Goal: Information Seeking & Learning: Learn about a topic

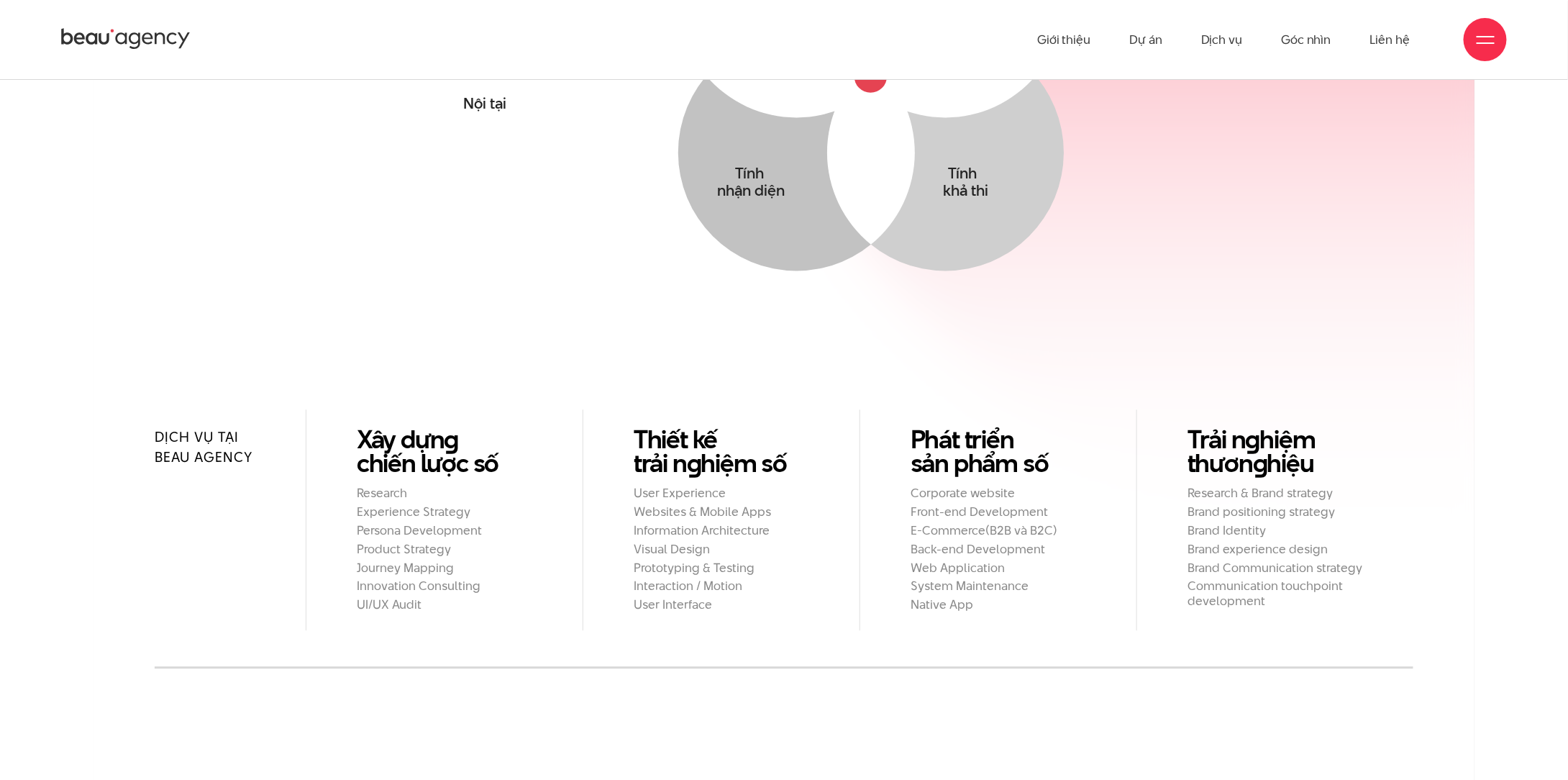
scroll to position [1330, 0]
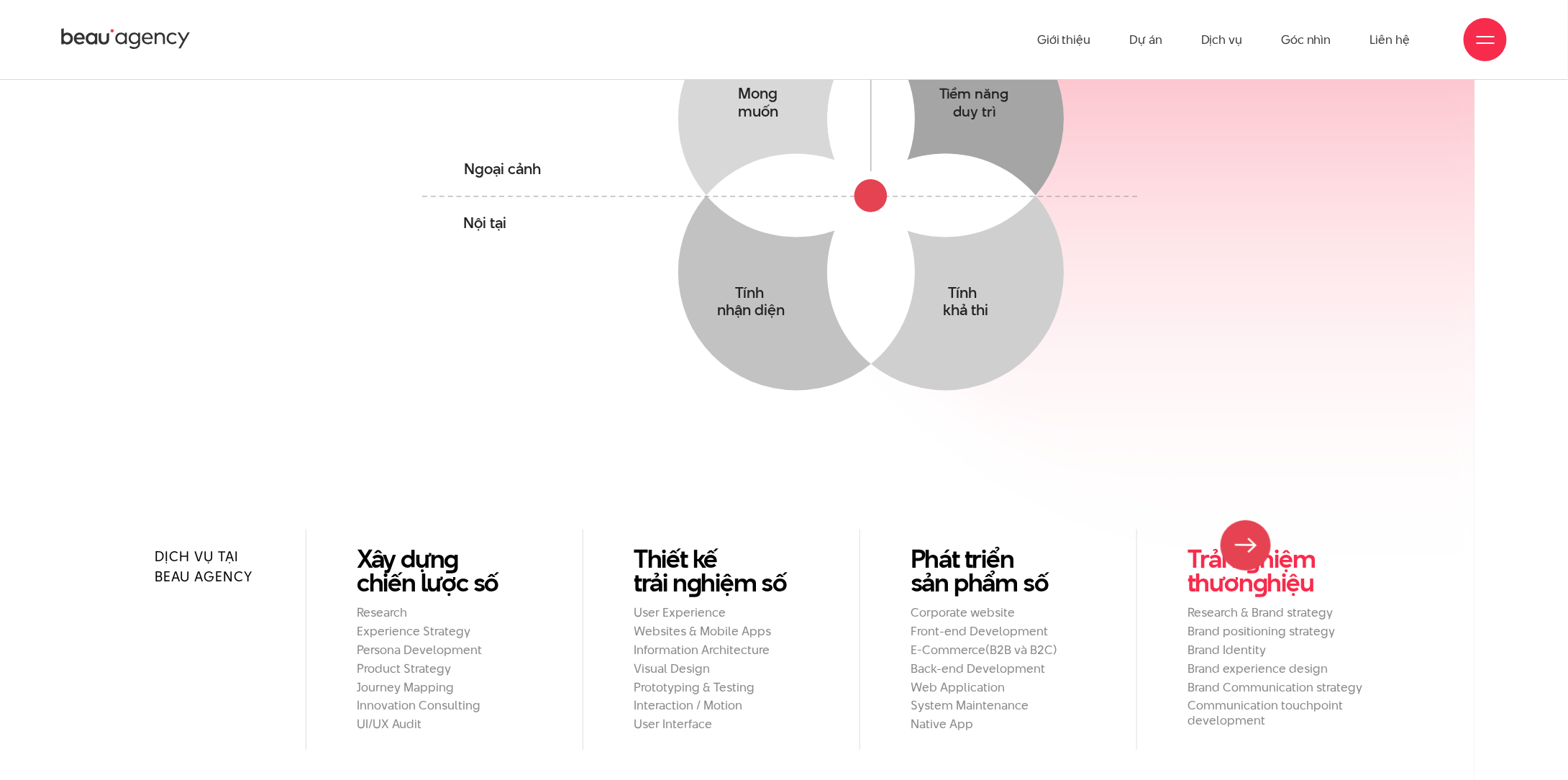
click at [1246, 547] on link "Trải n g hiệm thươn g hiệu" at bounding box center [1275, 571] width 175 height 48
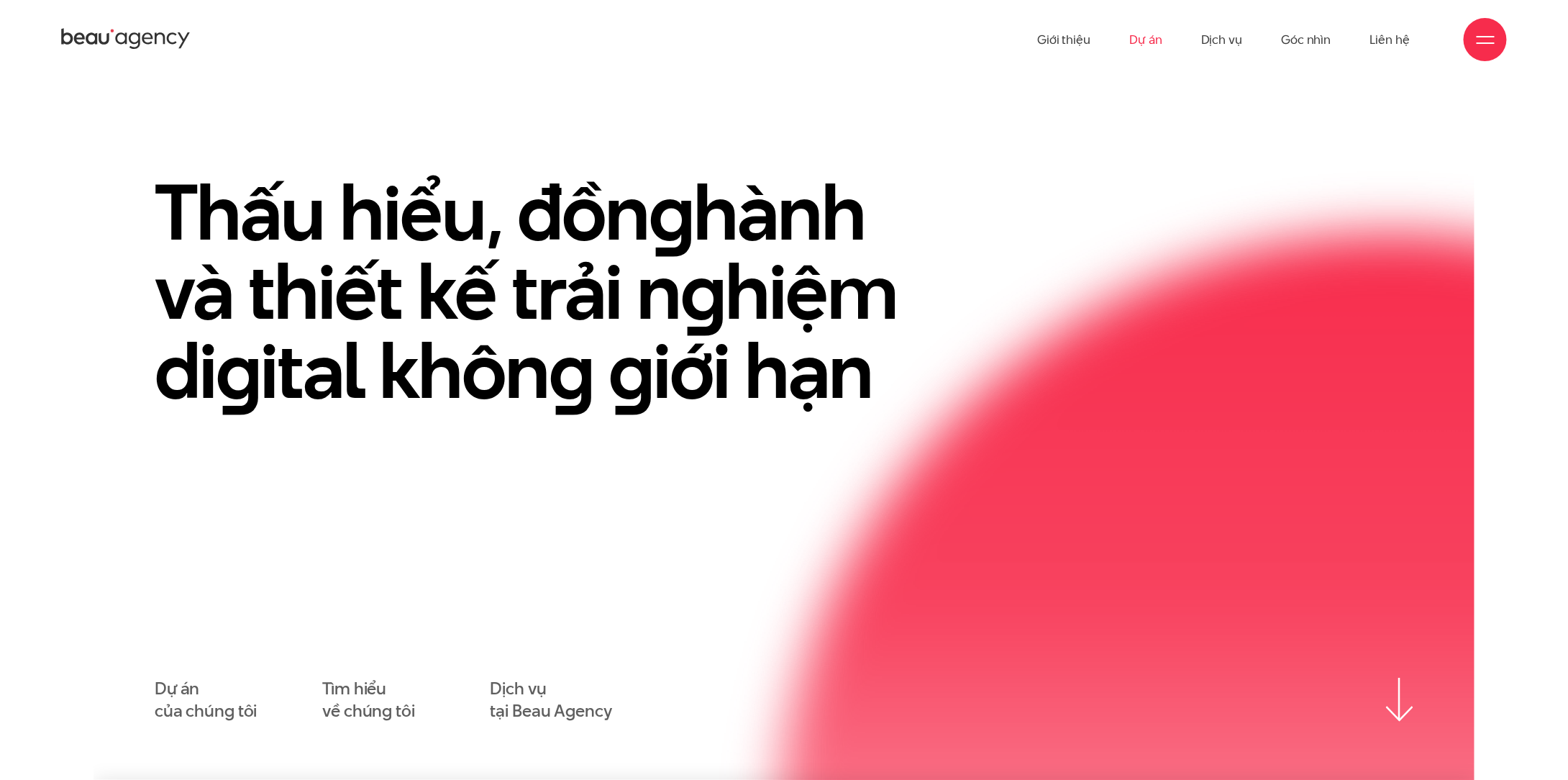
click at [1135, 39] on link "Dự án" at bounding box center [1146, 40] width 33 height 79
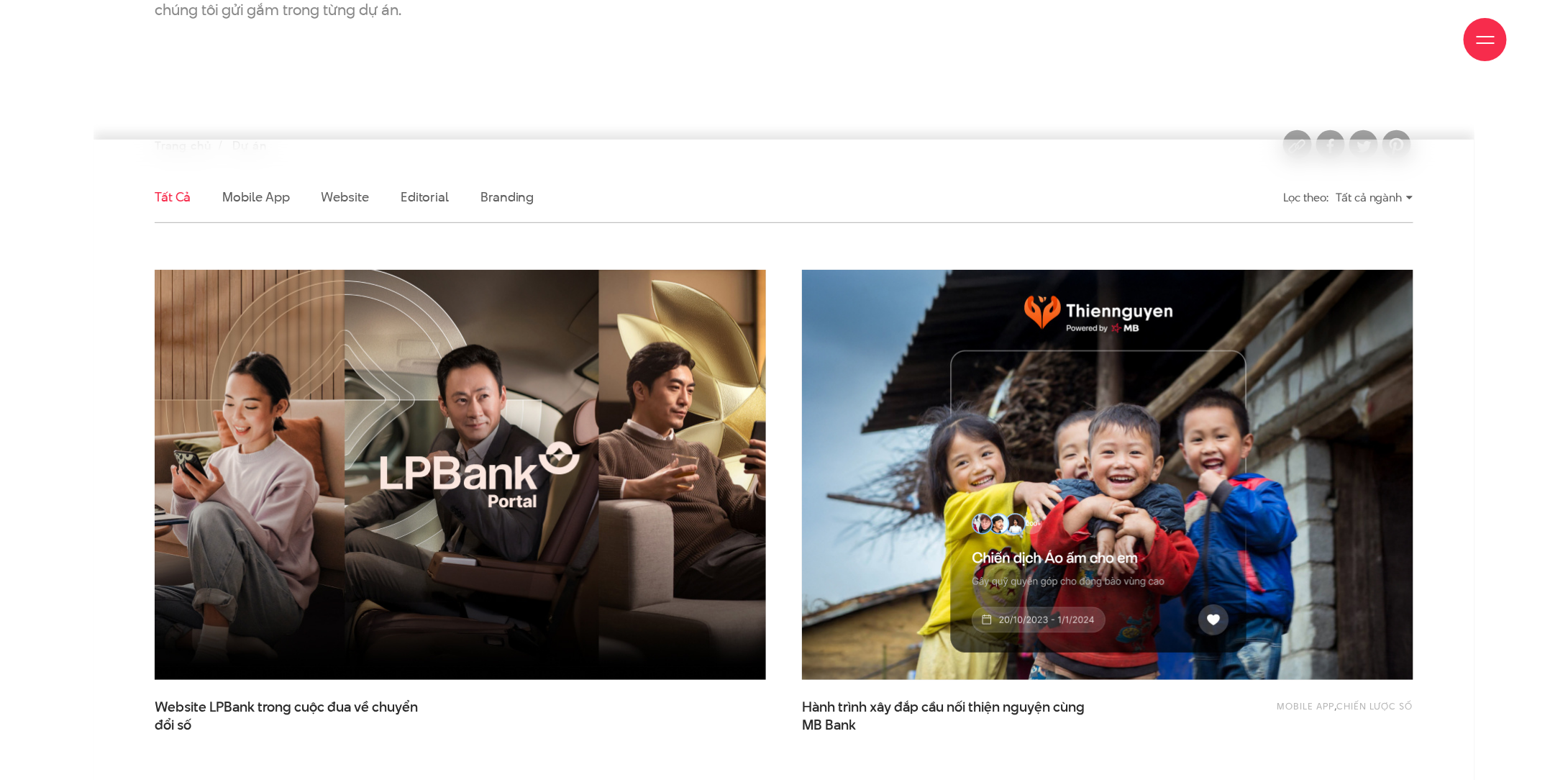
scroll to position [359, 0]
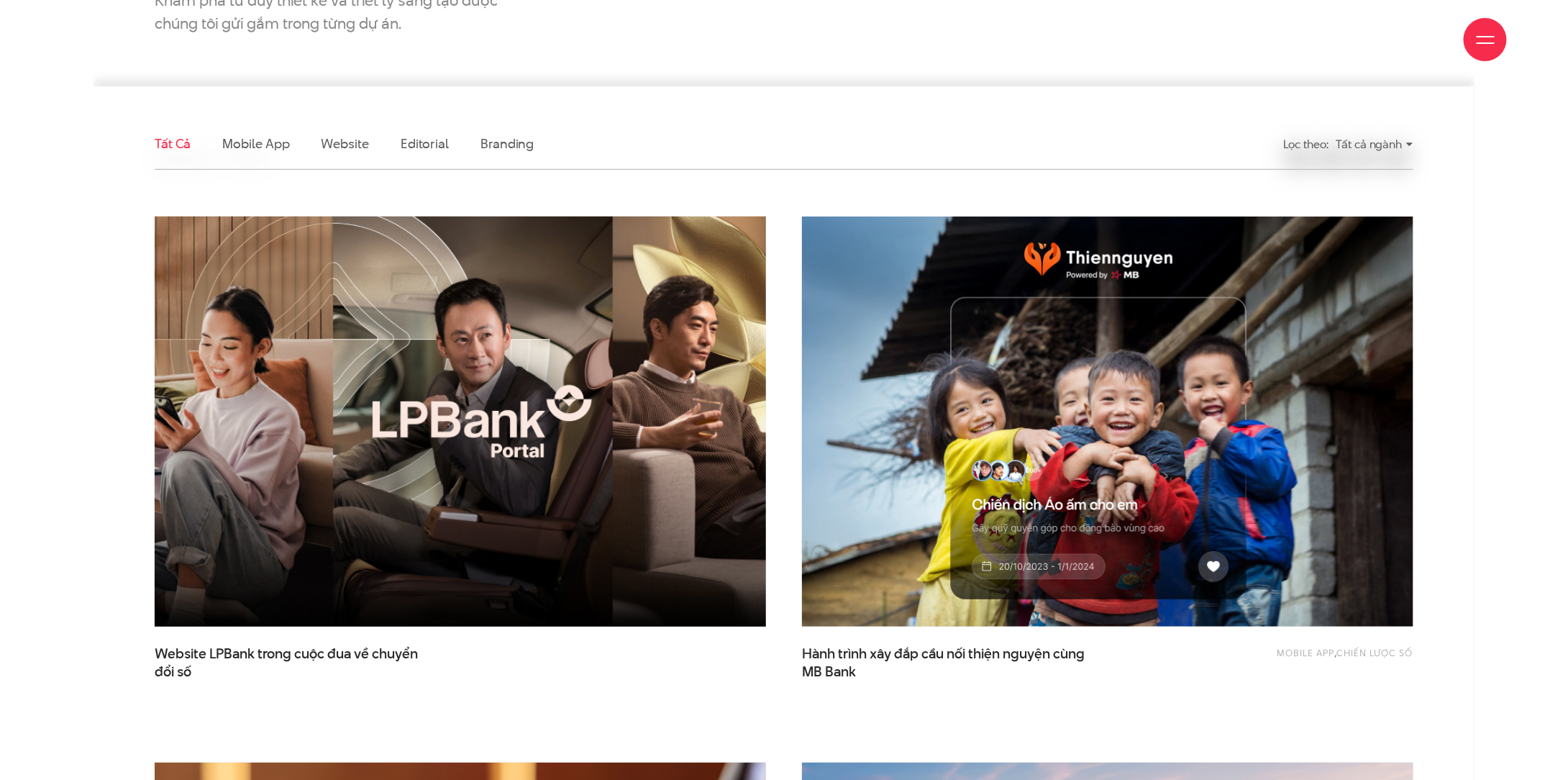
click at [658, 321] on img at bounding box center [461, 421] width 673 height 450
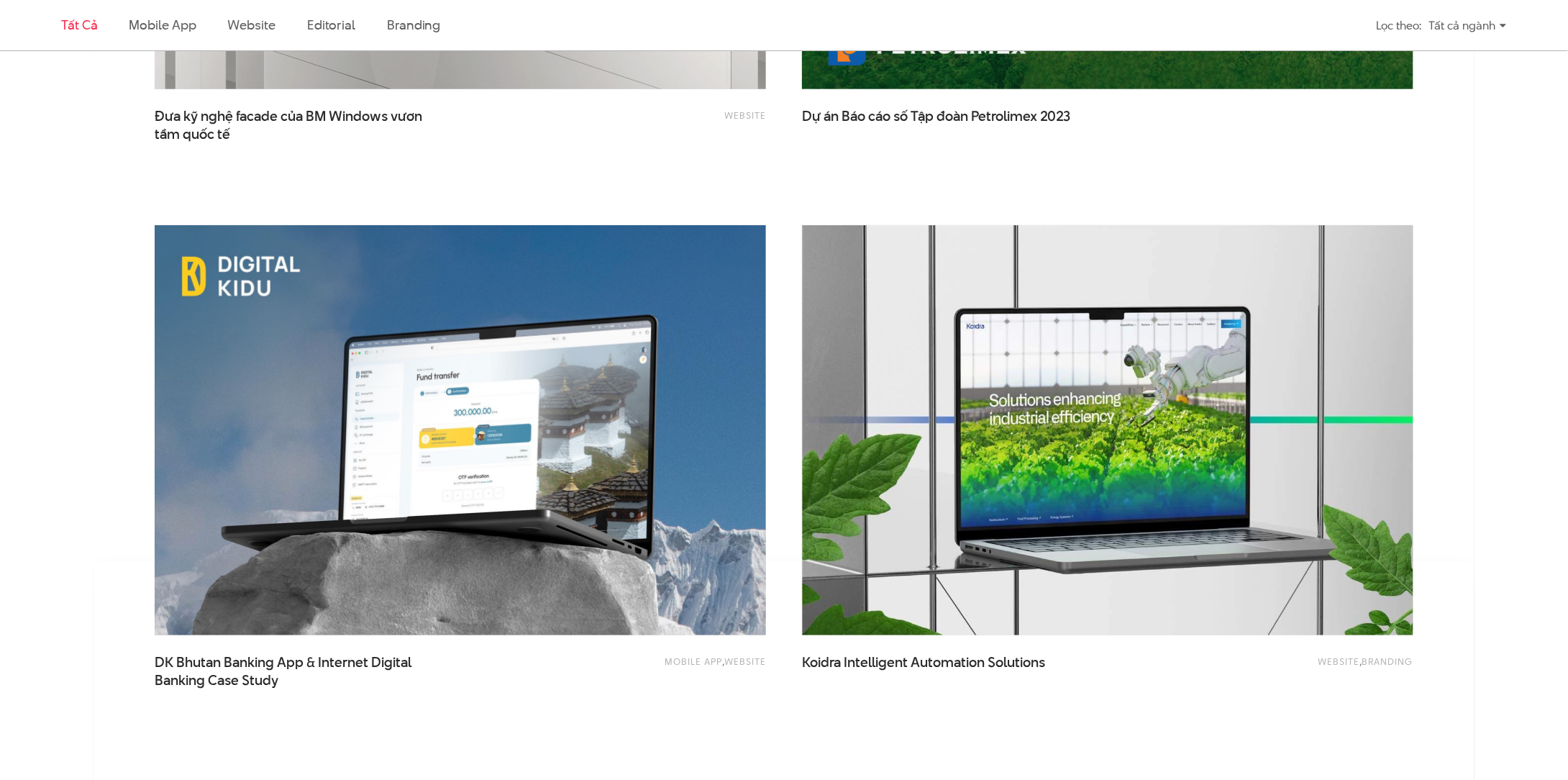
scroll to position [3165, 0]
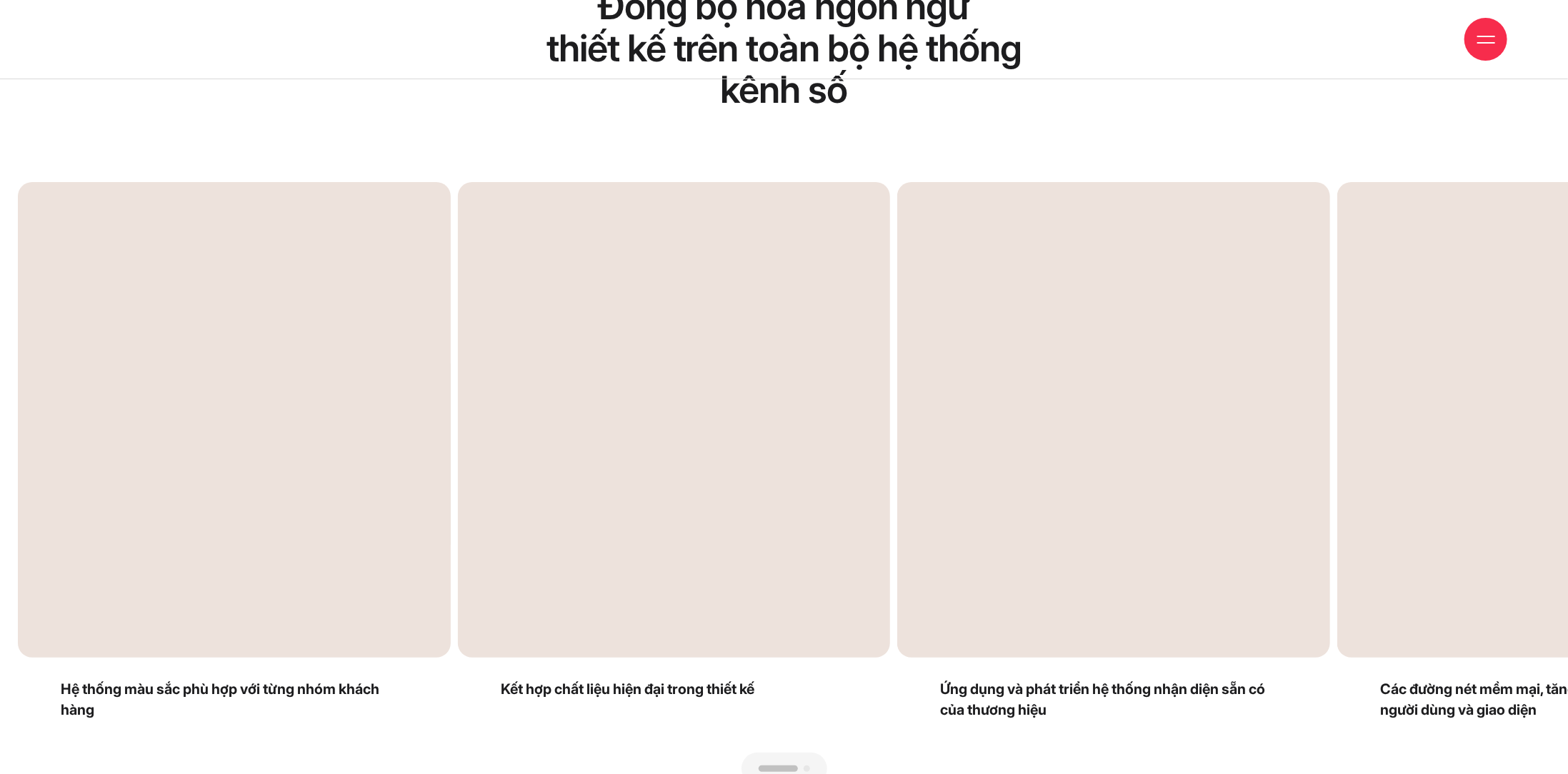
drag, startPoint x: 555, startPoint y: 337, endPoint x: 481, endPoint y: 337, distance: 74.0
click at [481, 773] on div at bounding box center [783, 784] width 1532 height 0
